Goal: Information Seeking & Learning: Learn about a topic

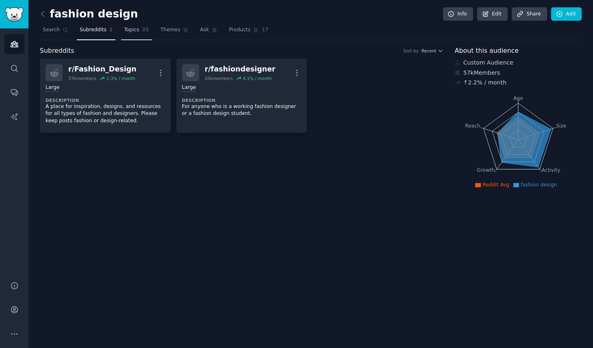
click at [134, 34] on link "Topics 25" at bounding box center [136, 32] width 30 height 17
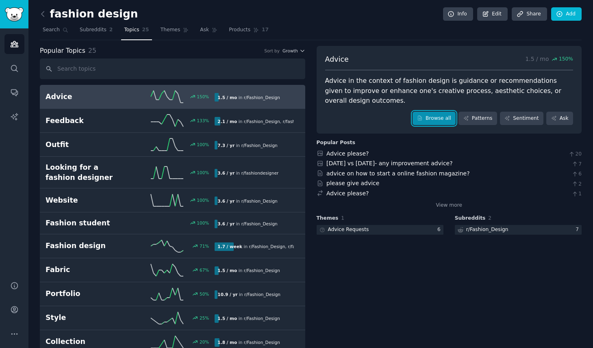
click at [438, 117] on link "Browse all" at bounding box center [433, 119] width 43 height 14
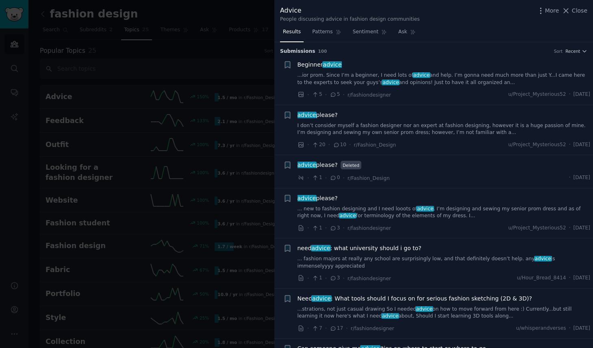
click at [389, 80] on link "...ior prom. Since I’m a beginner, I need lots of advice and help. I’m gonna ne…" at bounding box center [443, 79] width 293 height 14
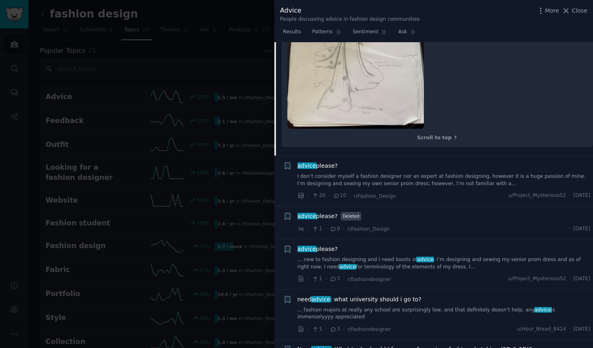
scroll to position [336, 0]
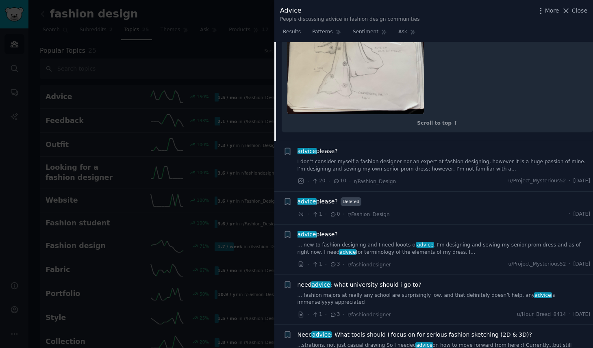
click at [414, 158] on link "I don’t consider myself a fashion designer nor an expert at fashion designing, …" at bounding box center [443, 165] width 293 height 14
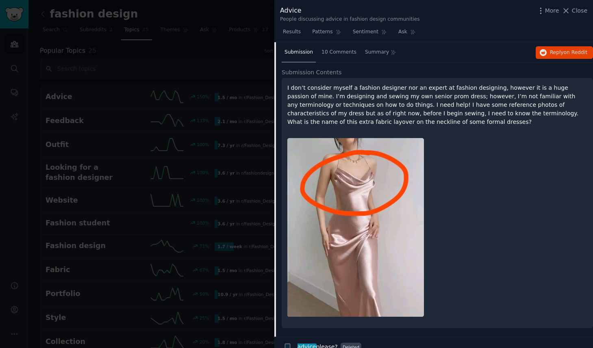
scroll to position [113, 0]
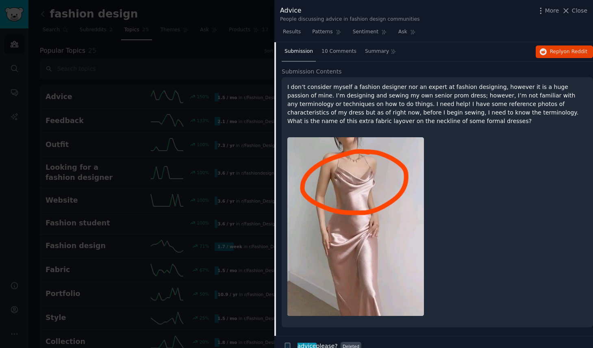
click at [484, 108] on p "I don’t consider myself a fashion designer nor an expert at fashion designing, …" at bounding box center [437, 104] width 300 height 43
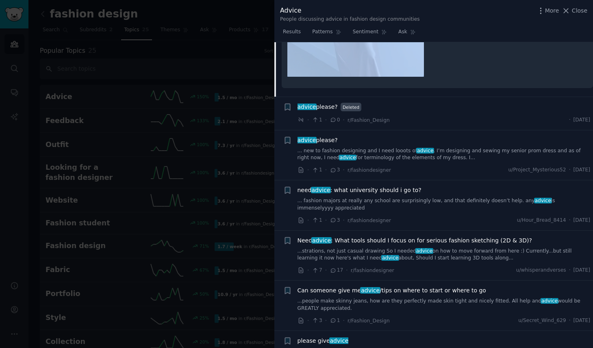
scroll to position [357, 0]
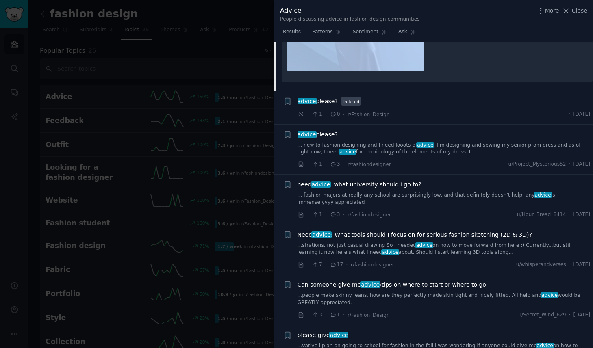
click at [452, 147] on link "... new to fashion designing and I need looots of advice . I’m designing and se…" at bounding box center [443, 149] width 293 height 14
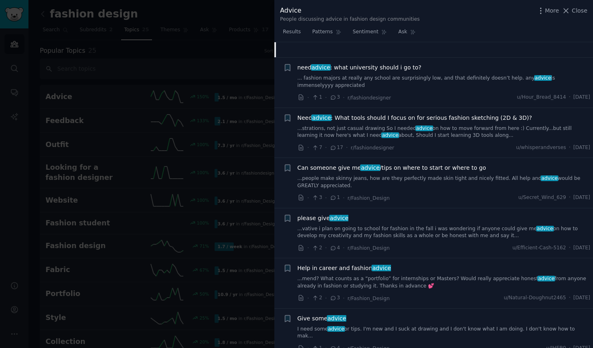
scroll to position [316, 0]
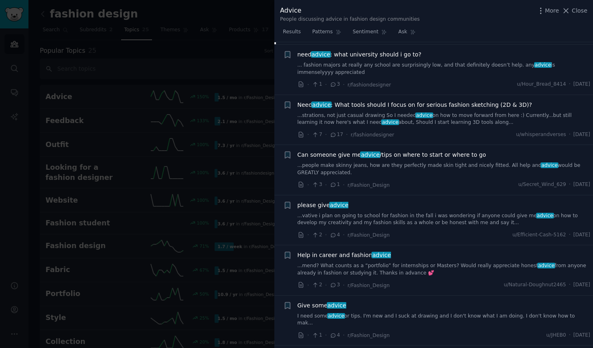
click at [455, 118] on link "...strations, not just casual drawing So I needed advice on how to move forward…" at bounding box center [443, 119] width 293 height 14
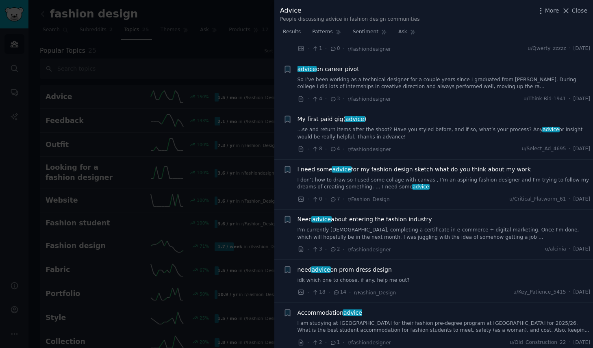
scroll to position [1138, 0]
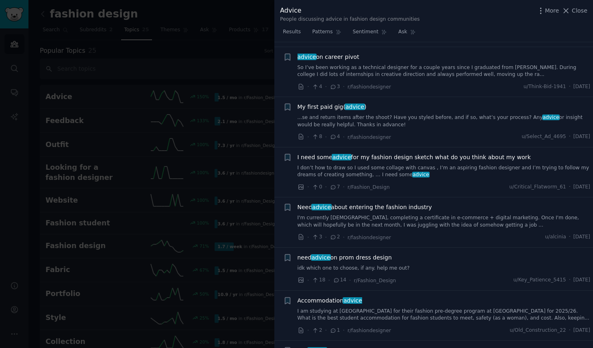
click at [427, 203] on div "Need advice about entering the fashion industry I'm currently [DEMOGRAPHIC_DATA…" at bounding box center [443, 216] width 293 height 26
click at [424, 214] on link "I'm currently [DEMOGRAPHIC_DATA], completing a certificate in e-commerce + digi…" at bounding box center [443, 221] width 293 height 14
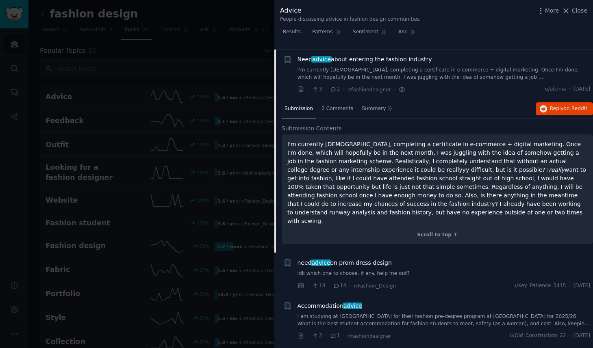
scroll to position [1101, 0]
click at [139, 160] on div at bounding box center [296, 174] width 593 height 348
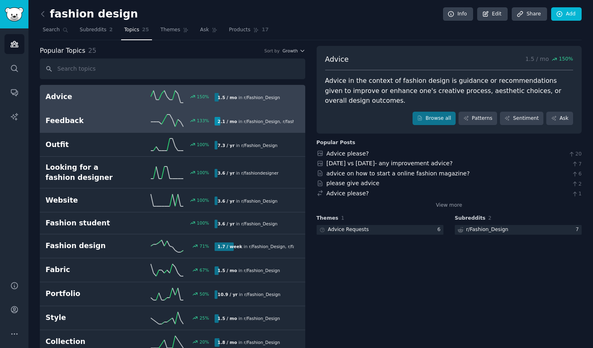
click at [141, 117] on div "133 %" at bounding box center [172, 121] width 84 height 12
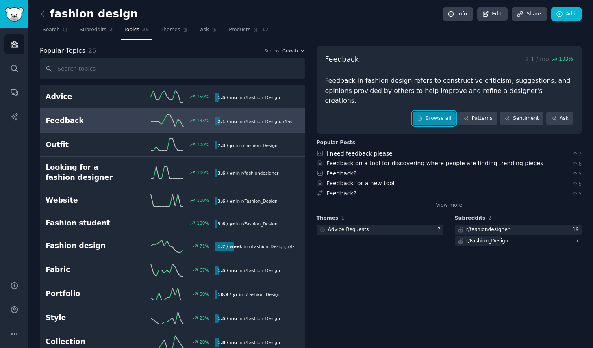
click at [444, 112] on link "Browse all" at bounding box center [433, 119] width 43 height 14
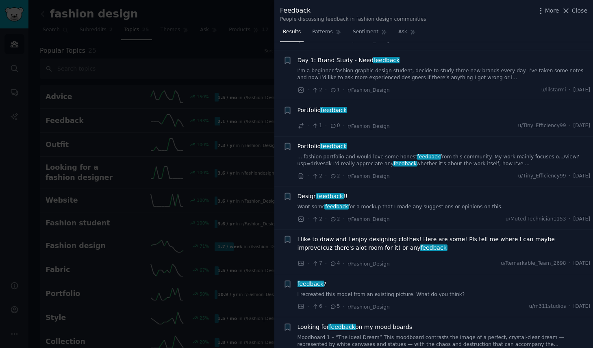
scroll to position [206, 0]
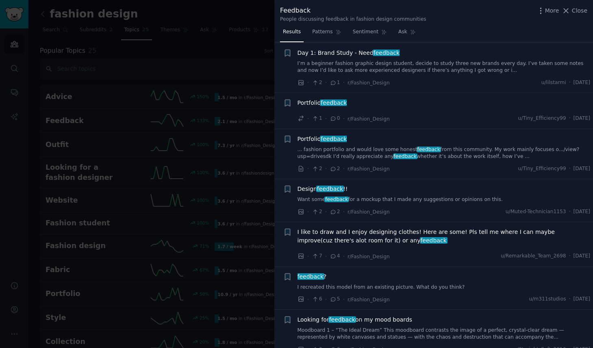
click at [370, 153] on link "... fashion portfolio and would love some honest feedback from this community. …" at bounding box center [443, 153] width 293 height 14
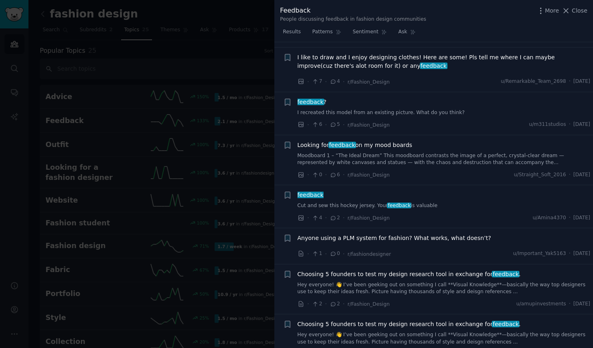
scroll to position [566, 0]
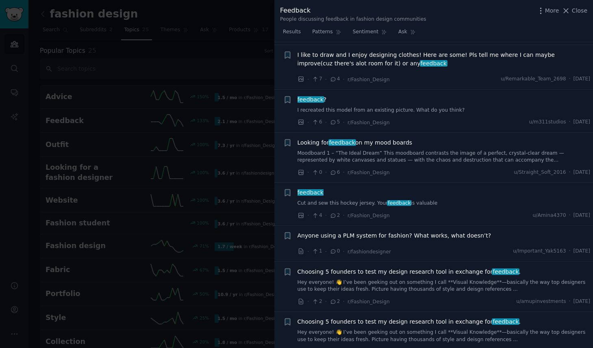
click at [409, 164] on link "Moodboard 1 – “The Ideal Dream” This moodboard contrasts the image of a perfect…" at bounding box center [443, 157] width 293 height 14
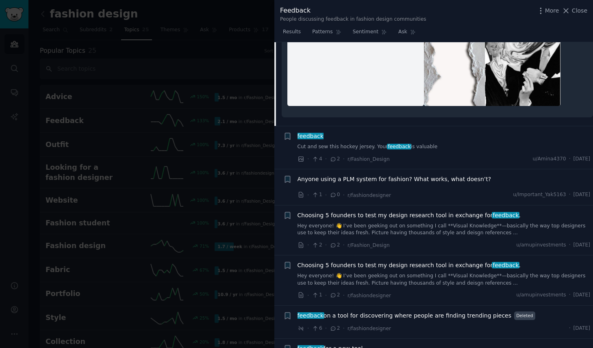
scroll to position [834, 0]
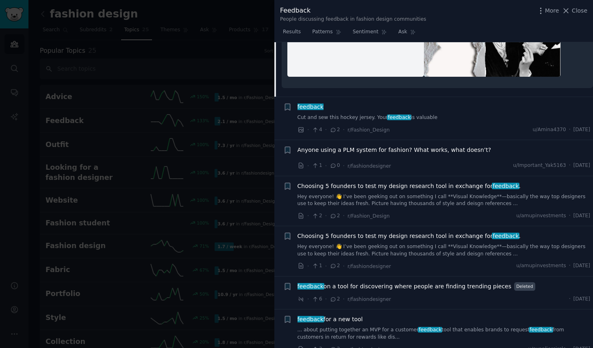
click at [395, 193] on link "Hey everyone! 👋 I’ve been geeking out on something I call **Visual Knowledge**—…" at bounding box center [443, 200] width 293 height 14
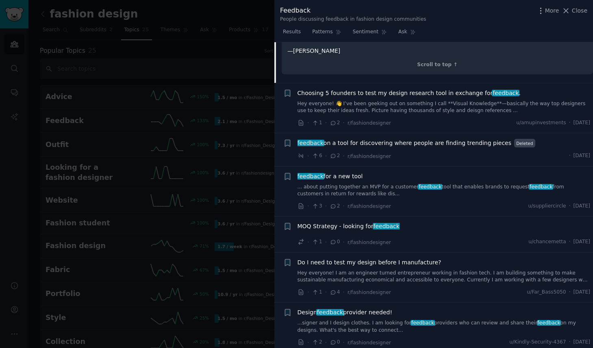
scroll to position [851, 0]
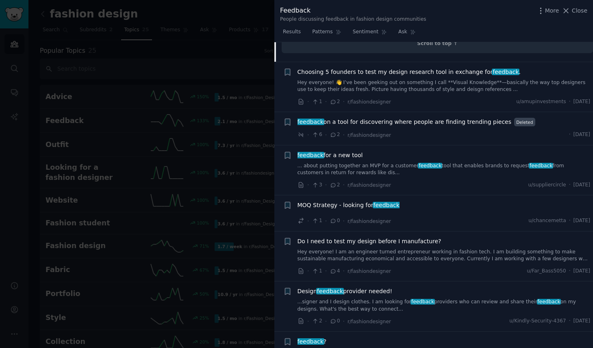
click at [421, 118] on span "feedback on a tool for discovering where people are finding trending pieces" at bounding box center [404, 122] width 214 height 9
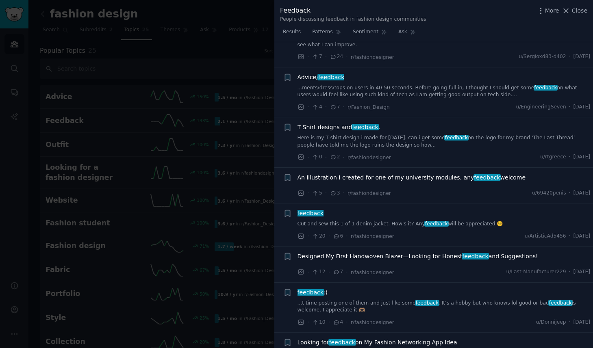
scroll to position [1597, 0]
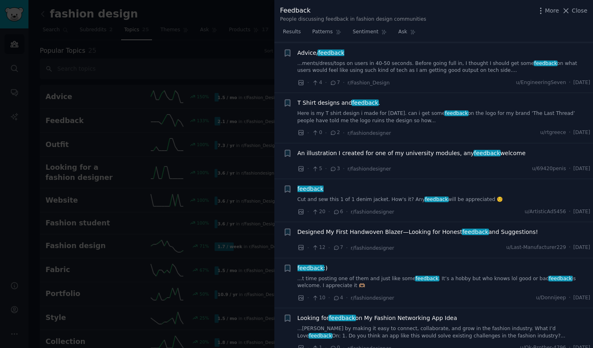
click at [208, 161] on div at bounding box center [296, 174] width 593 height 348
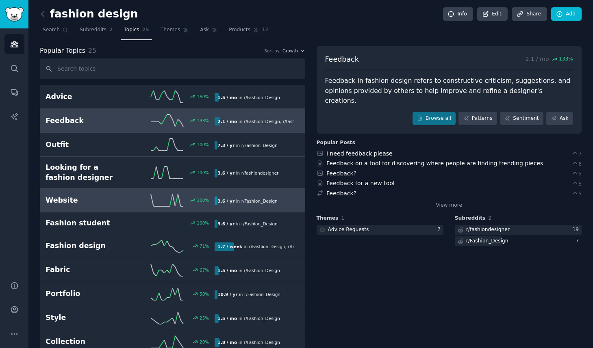
click at [86, 195] on h2 "Website" at bounding box center [87, 200] width 84 height 10
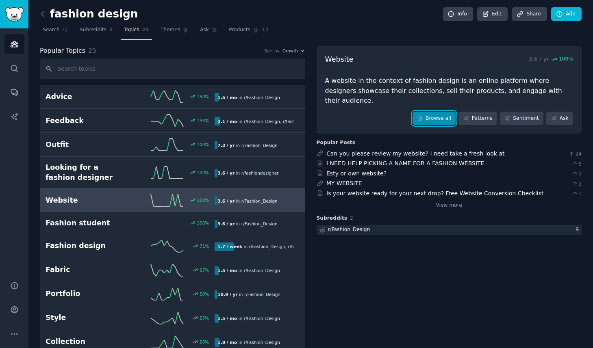
click at [432, 112] on link "Browse all" at bounding box center [433, 119] width 43 height 14
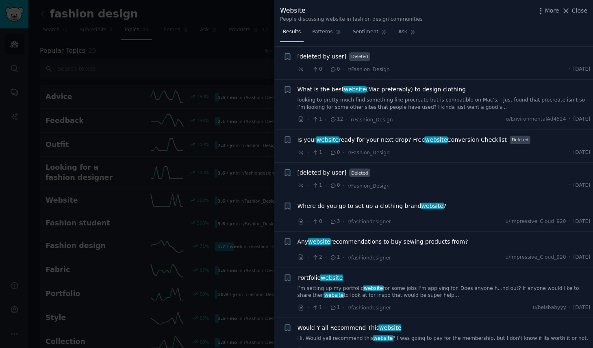
scroll to position [364, 0]
